Goal: Task Accomplishment & Management: Complete application form

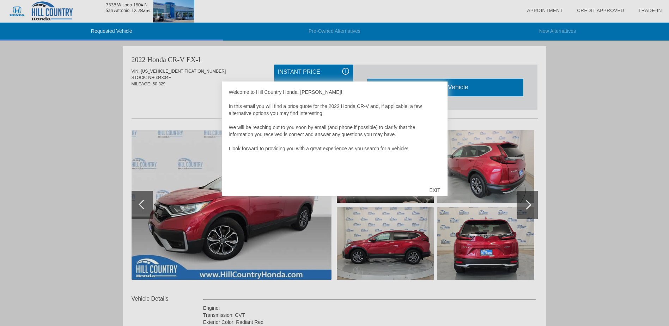
click at [433, 189] on div "EXIT" at bounding box center [434, 190] width 25 height 21
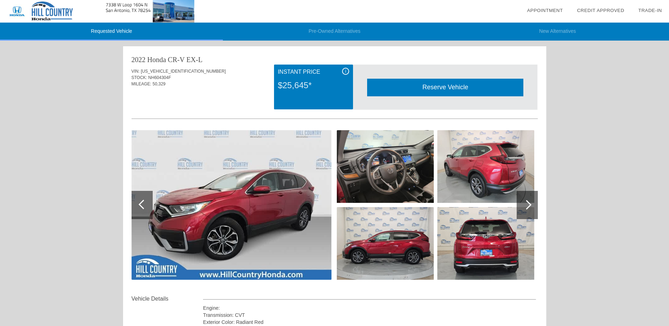
click at [525, 201] on div at bounding box center [527, 205] width 21 height 28
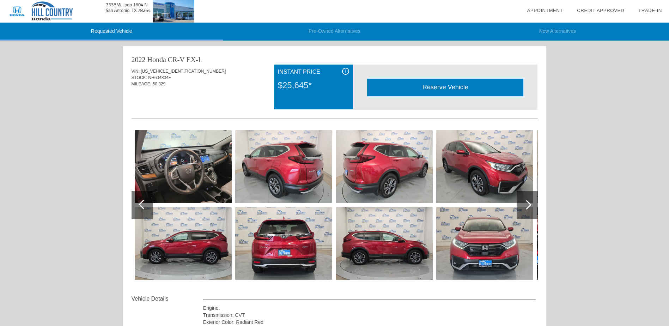
click at [525, 201] on div at bounding box center [527, 205] width 21 height 28
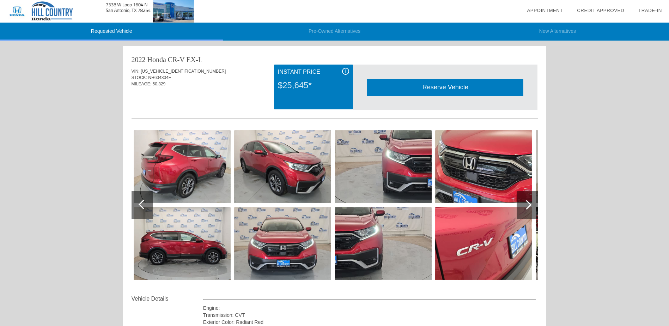
click at [525, 201] on div at bounding box center [527, 205] width 21 height 28
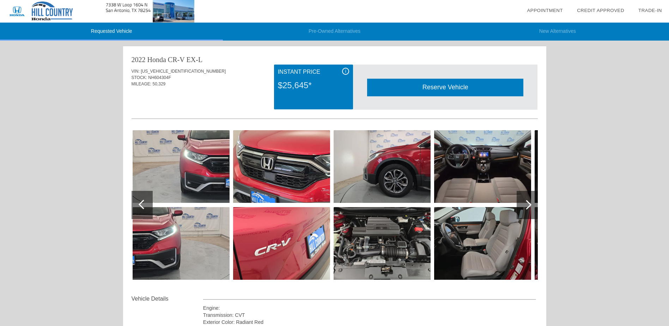
click at [525, 201] on div at bounding box center [527, 205] width 21 height 28
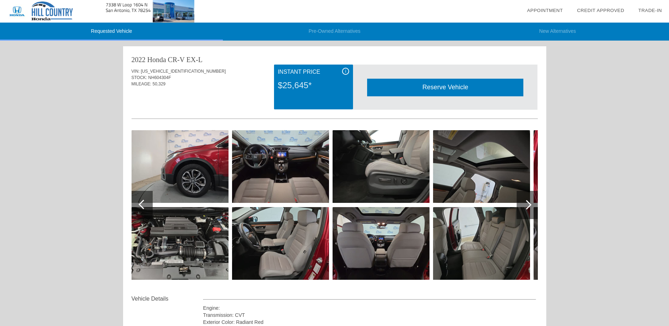
click at [525, 201] on div at bounding box center [527, 205] width 21 height 28
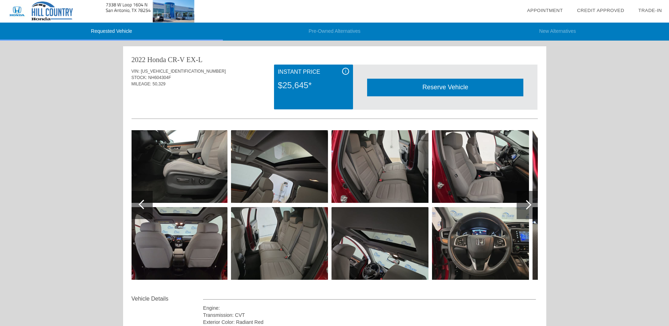
click at [525, 201] on div at bounding box center [527, 205] width 21 height 28
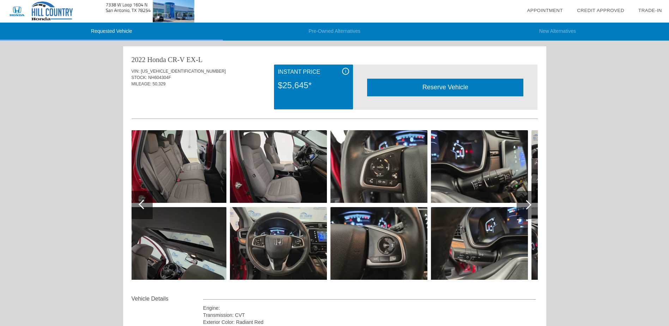
click at [525, 201] on div at bounding box center [527, 205] width 21 height 28
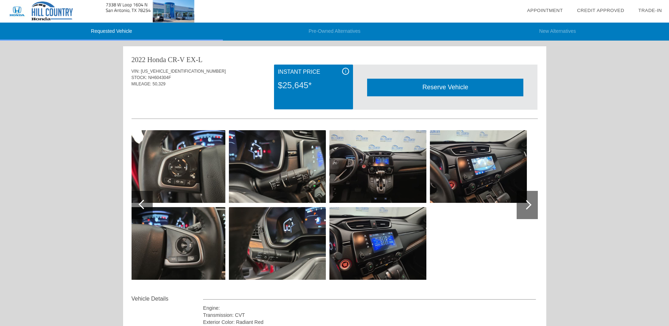
click at [525, 201] on div at bounding box center [527, 205] width 21 height 28
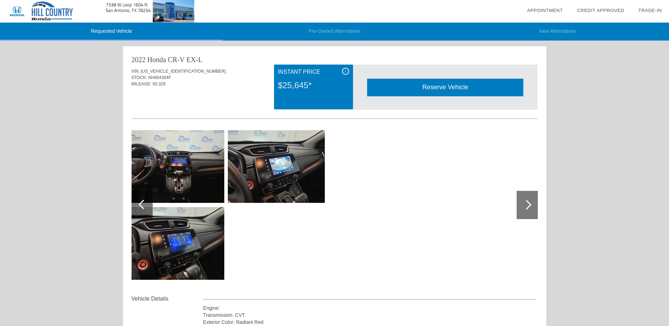
click at [525, 201] on div at bounding box center [527, 205] width 21 height 28
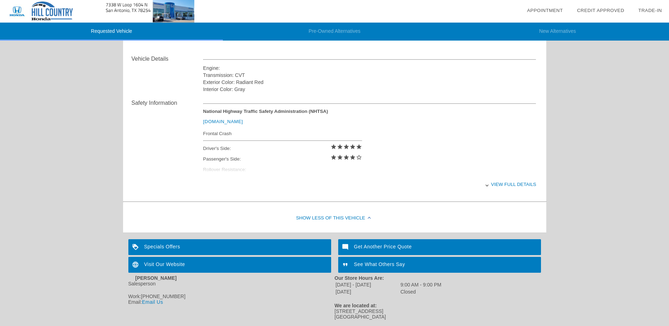
scroll to position [264, 0]
